Goal: Book appointment/travel/reservation

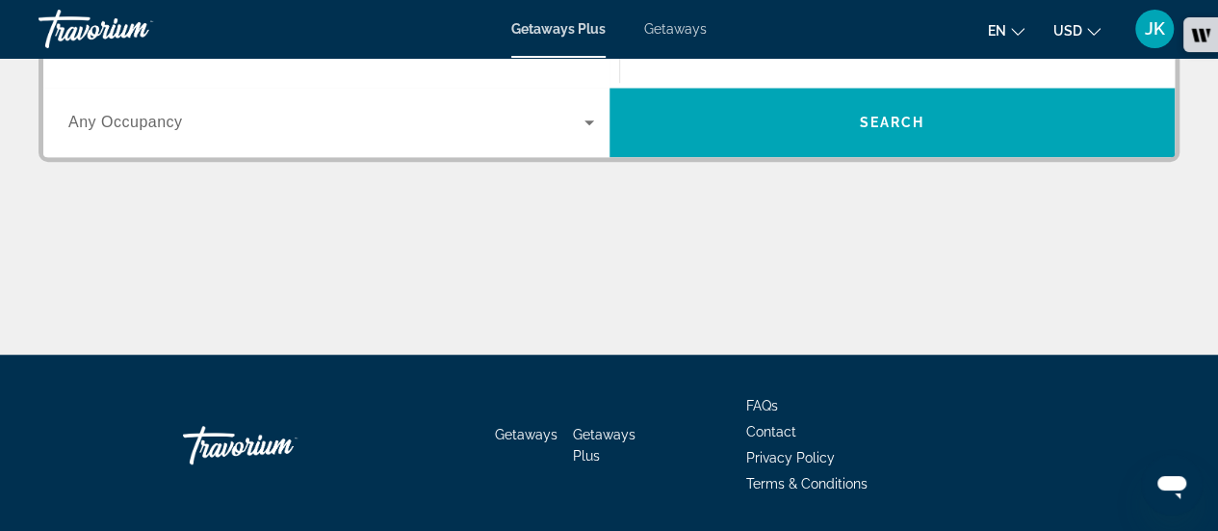
scroll to position [387, 0]
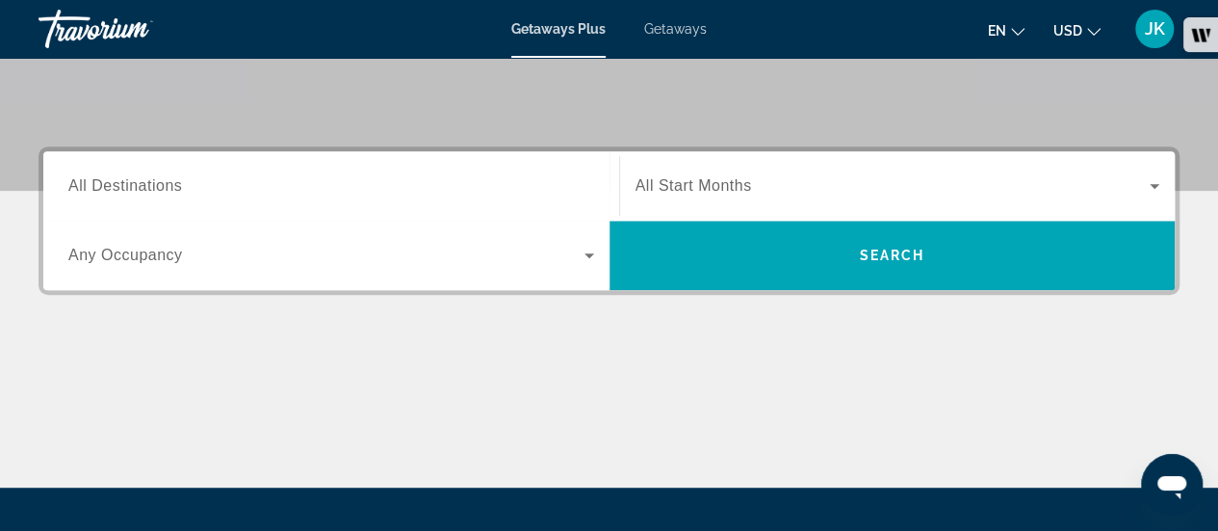
click at [534, 193] on input "Destination All Destinations" at bounding box center [331, 186] width 526 height 23
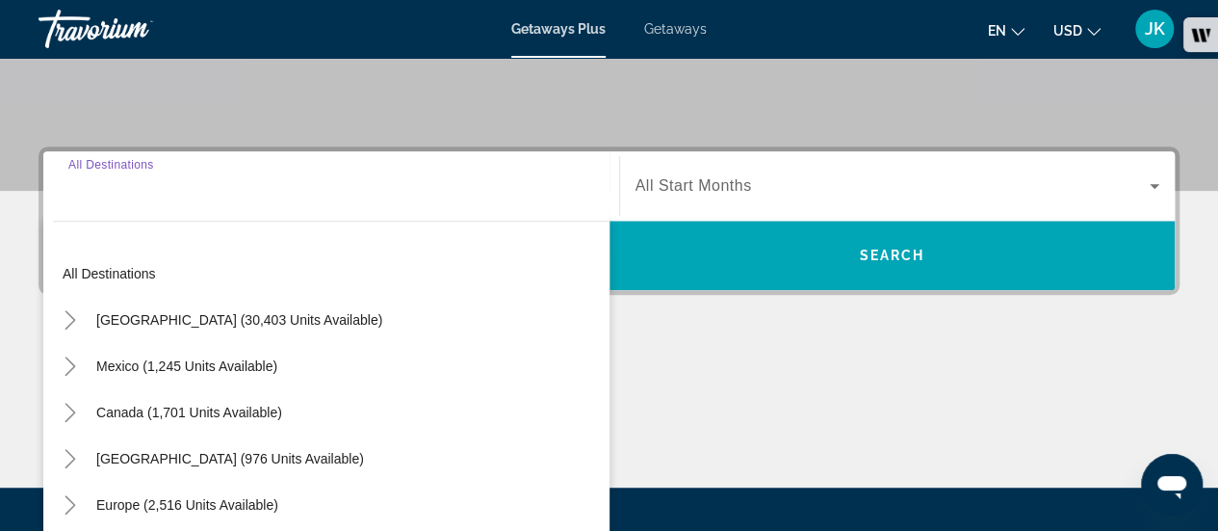
scroll to position [470, 0]
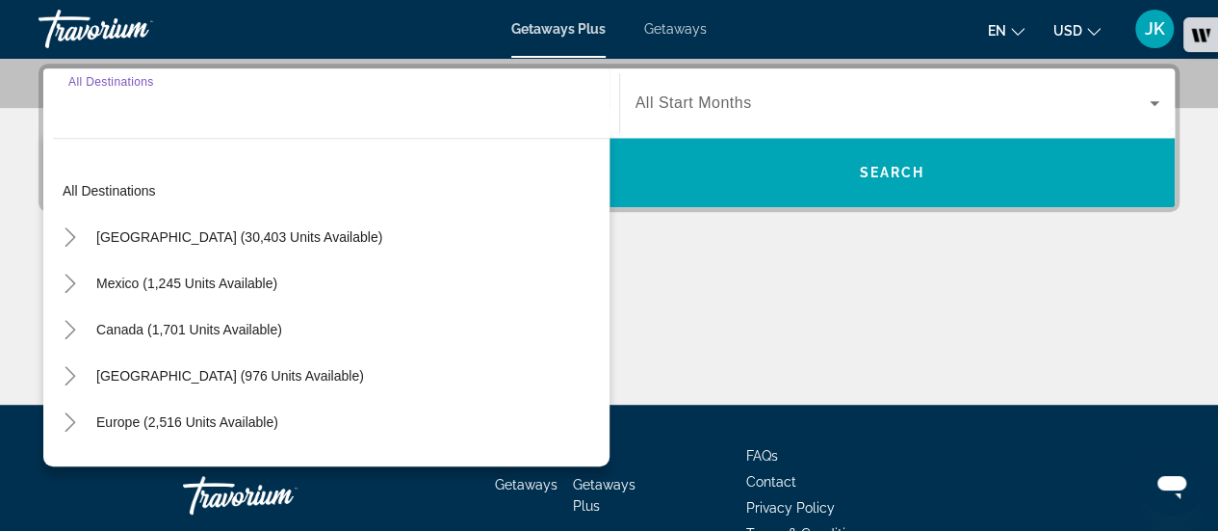
click at [335, 419] on div "Europe (2,516 units available)" at bounding box center [331, 422] width 557 height 46
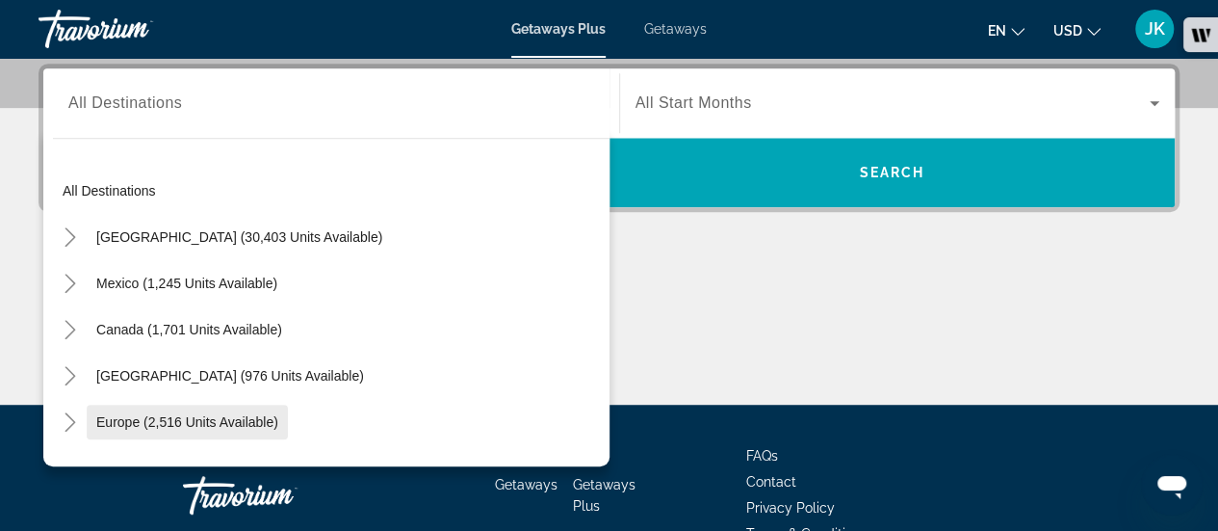
click at [249, 421] on span "Europe (2,516 units available)" at bounding box center [187, 421] width 182 height 15
type input "**********"
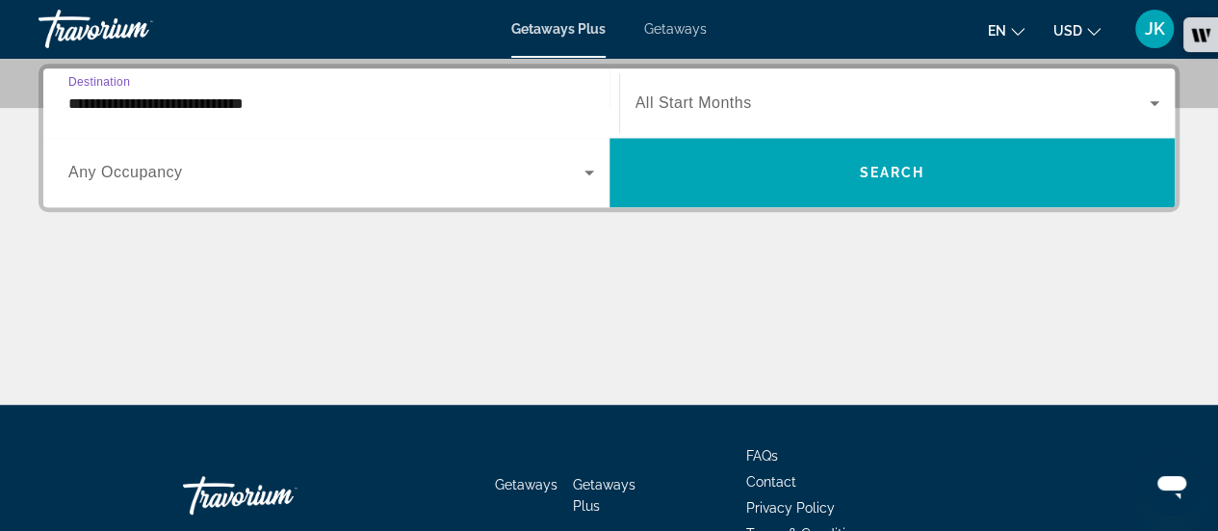
click at [256, 169] on span "Search widget" at bounding box center [326, 172] width 516 height 23
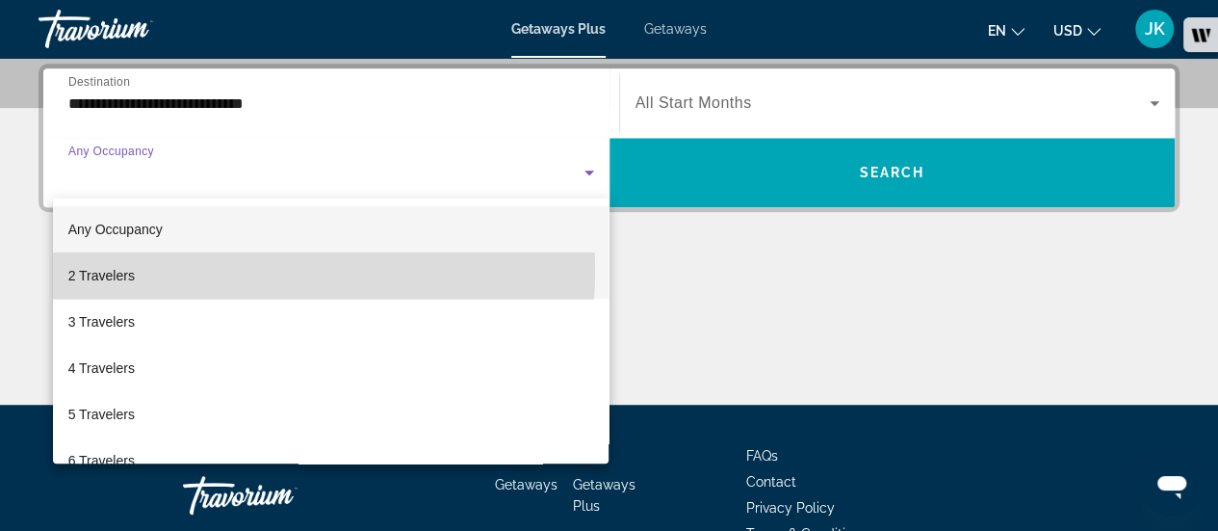
click at [233, 272] on mat-option "2 Travelers" at bounding box center [331, 275] width 557 height 46
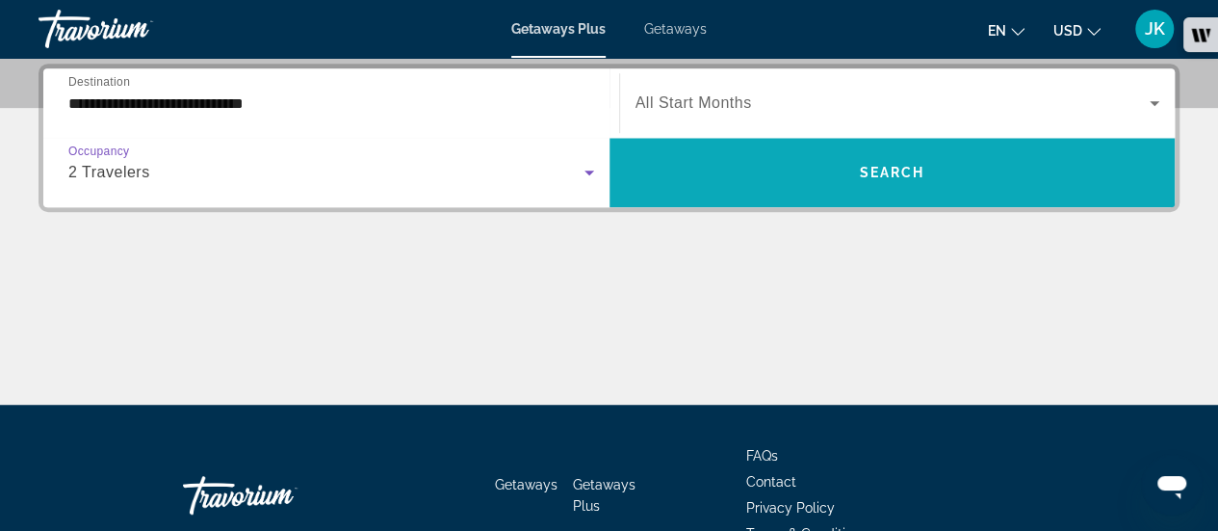
click at [863, 174] on span "Search" at bounding box center [891, 172] width 65 height 15
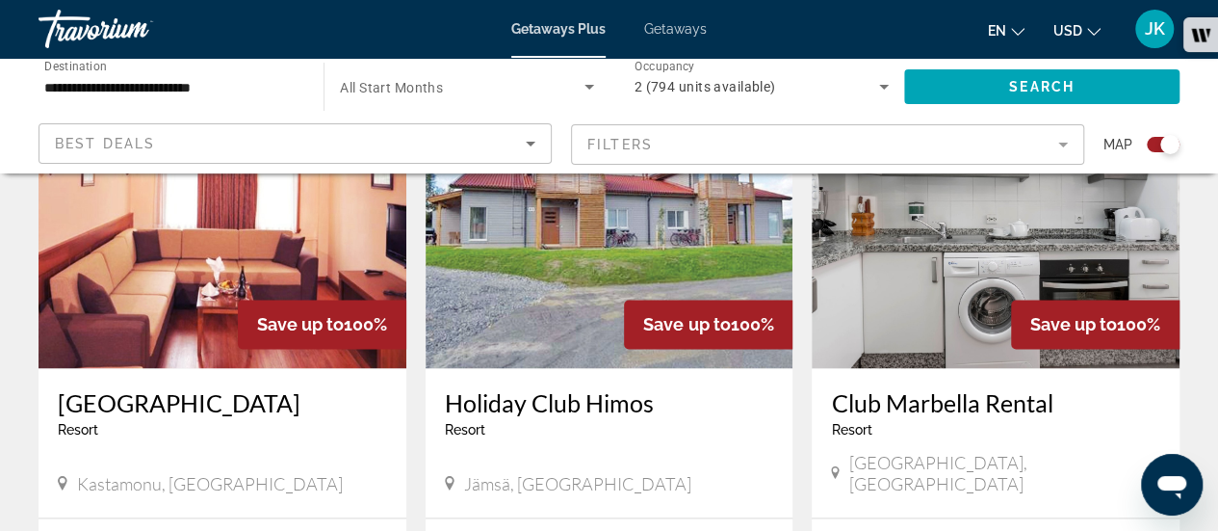
scroll to position [1472, 0]
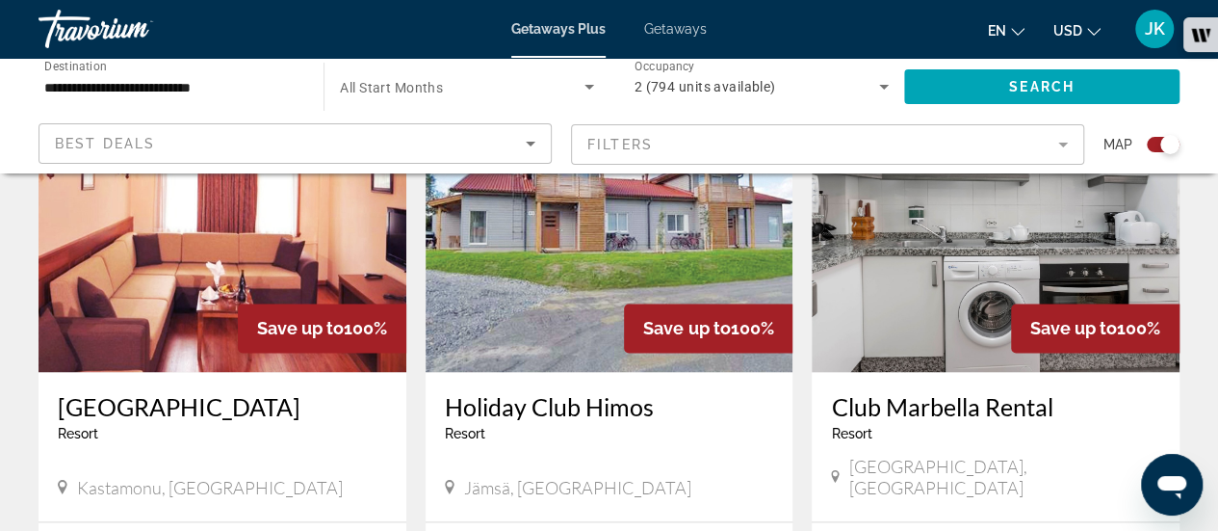
click at [1086, 233] on img "Main content" at bounding box center [996, 218] width 368 height 308
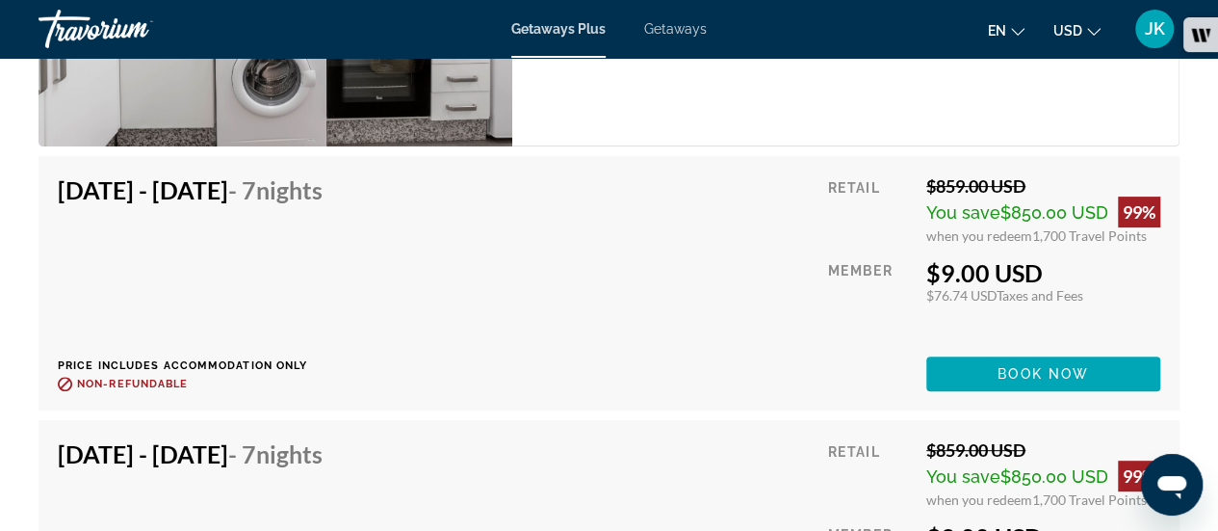
scroll to position [3864, 0]
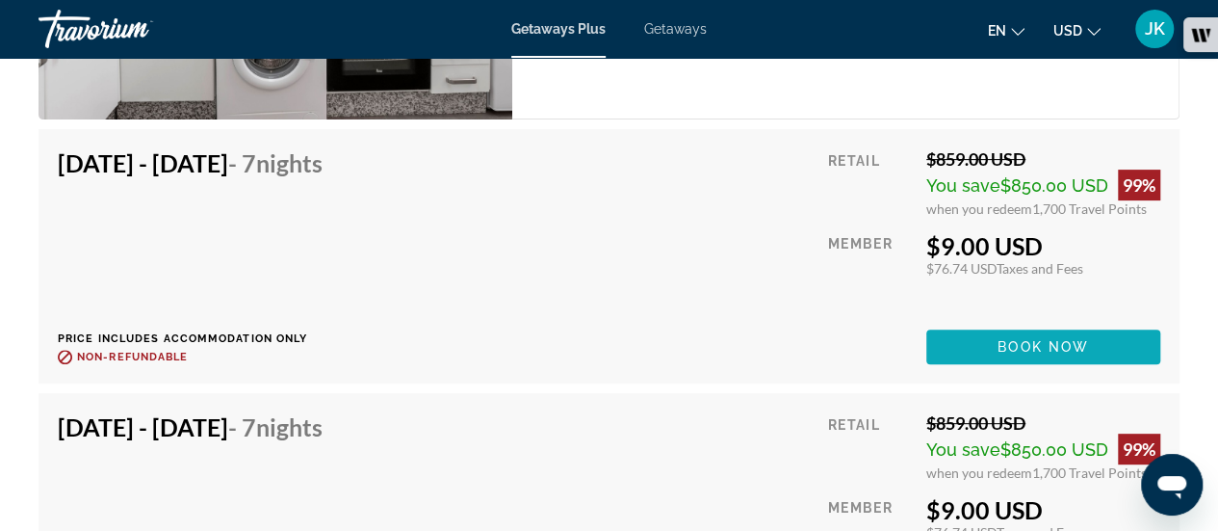
click at [1136, 335] on span "Main content" at bounding box center [1043, 347] width 234 height 46
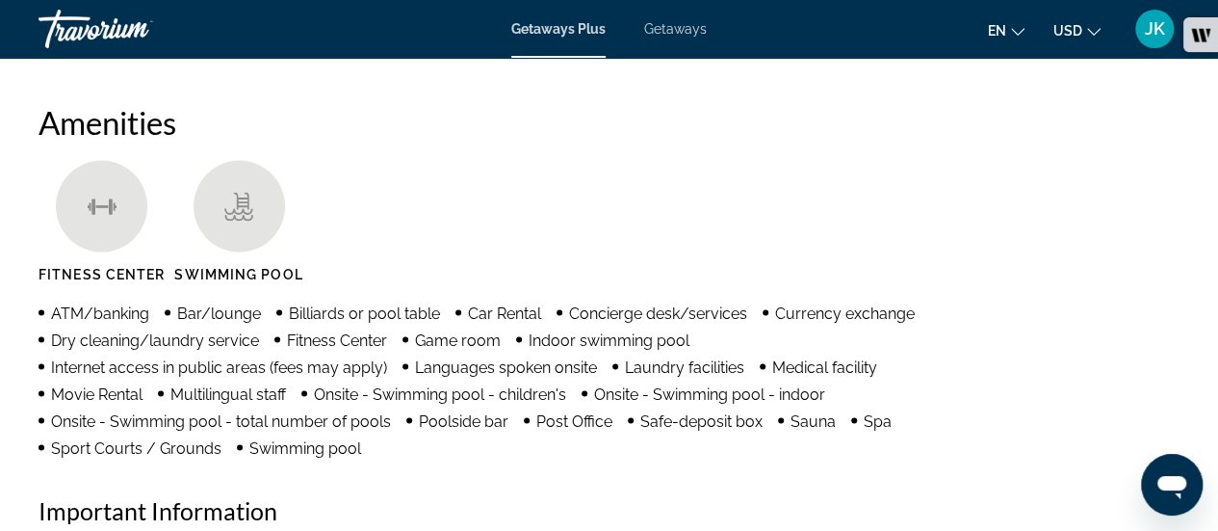
scroll to position [1891, 0]
